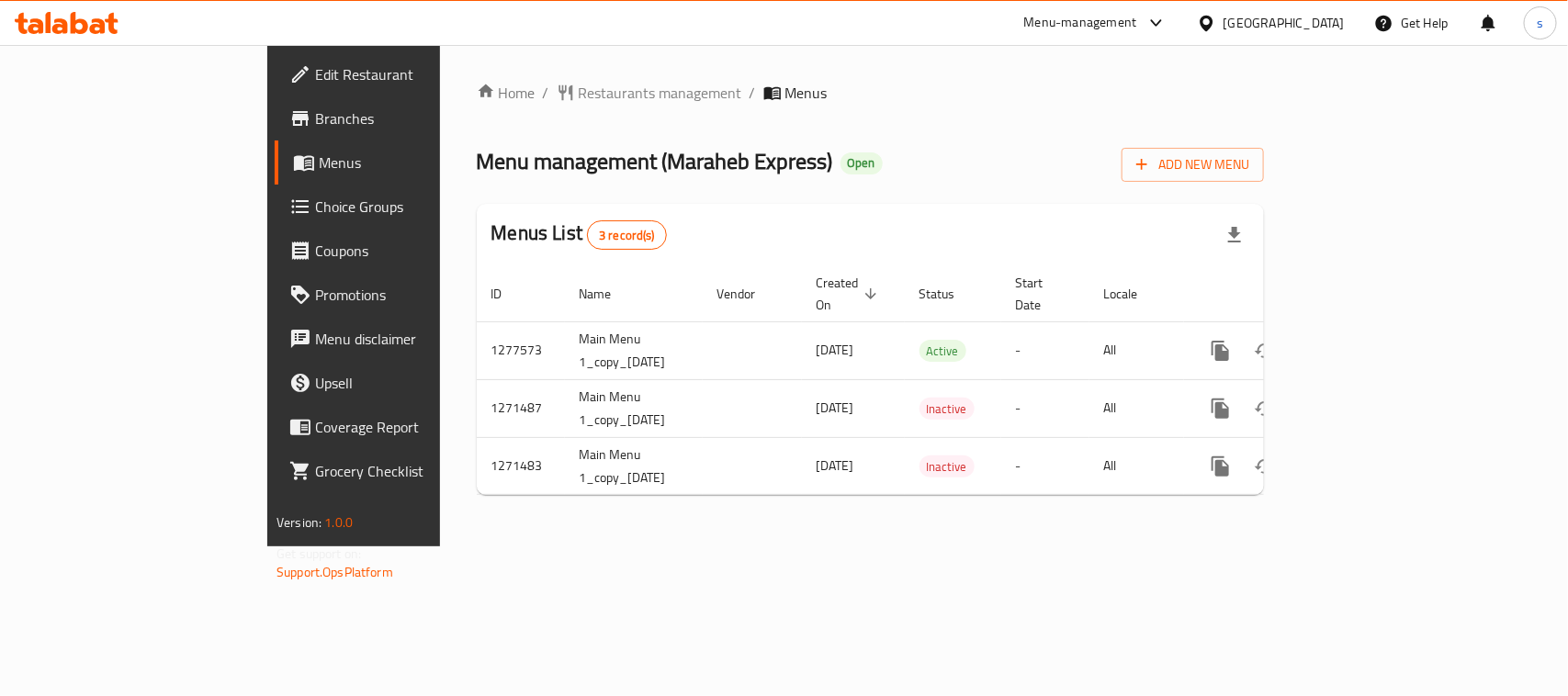
click at [1253, 23] on div "[GEOGRAPHIC_DATA]" at bounding box center [1284, 23] width 121 height 20
click at [1031, 86] on ol "Home / Restaurants management / Menus" at bounding box center [870, 92] width 787 height 22
click at [1112, 29] on div "Menu-management" at bounding box center [1081, 23] width 113 height 22
click at [999, 159] on div "Restaurant-Management" at bounding box center [982, 160] width 144 height 20
